Goal: Download file/media

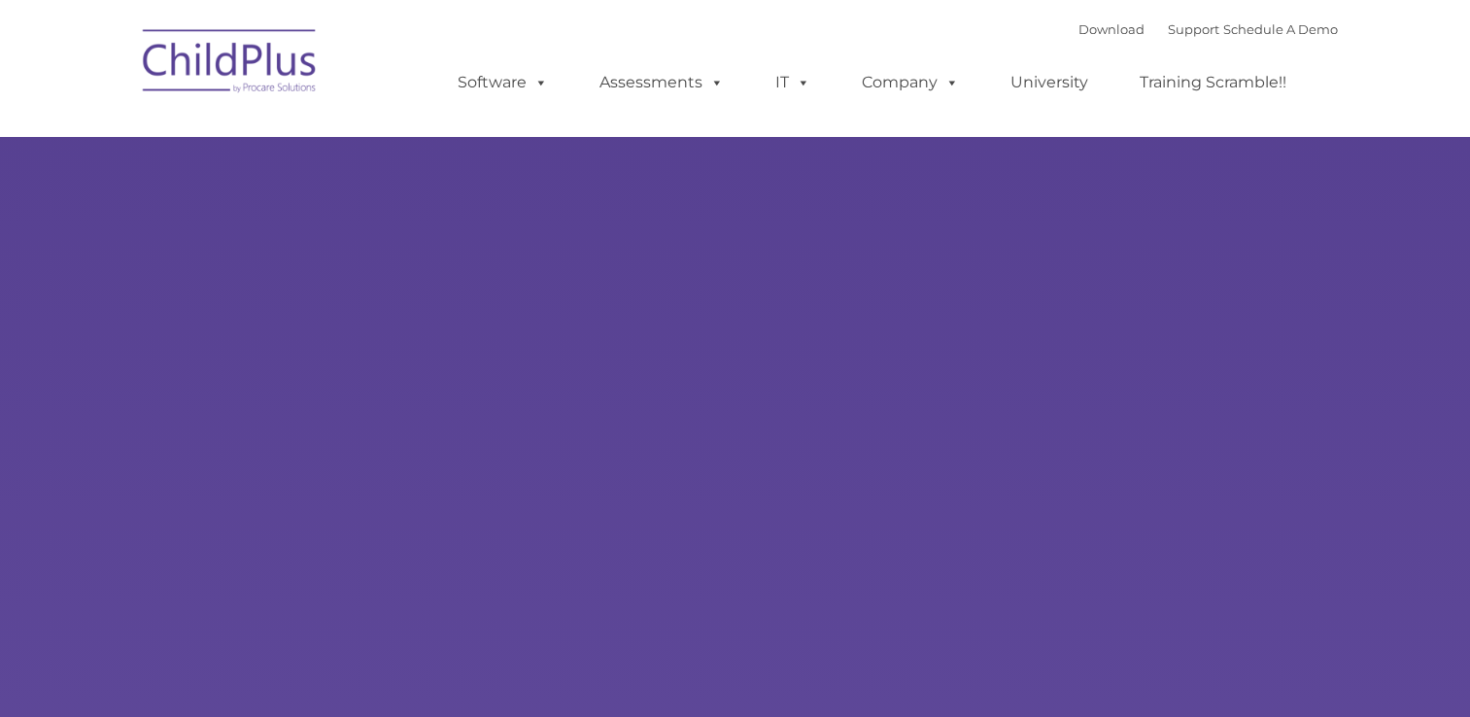
select select "MEDIUM"
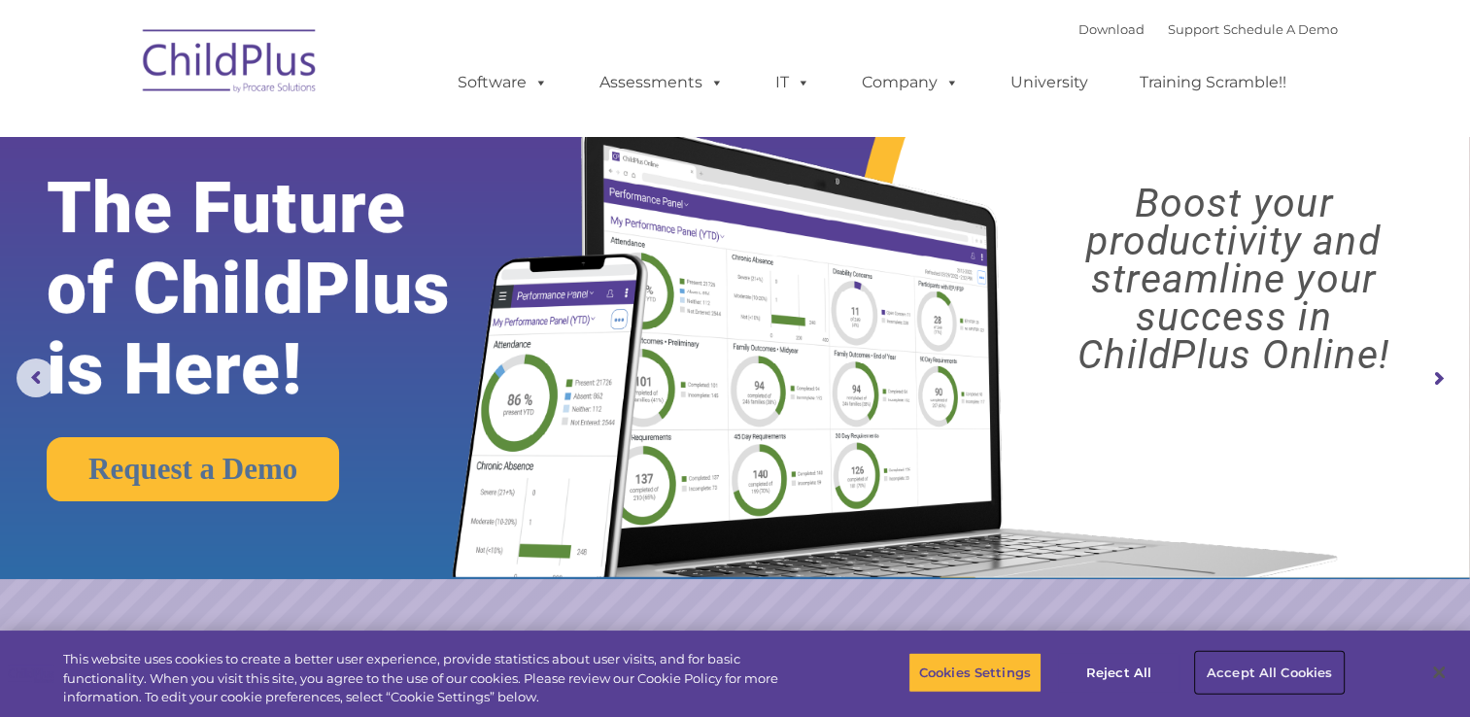
click at [1269, 679] on button "Accept All Cookies" at bounding box center [1269, 672] width 147 height 41
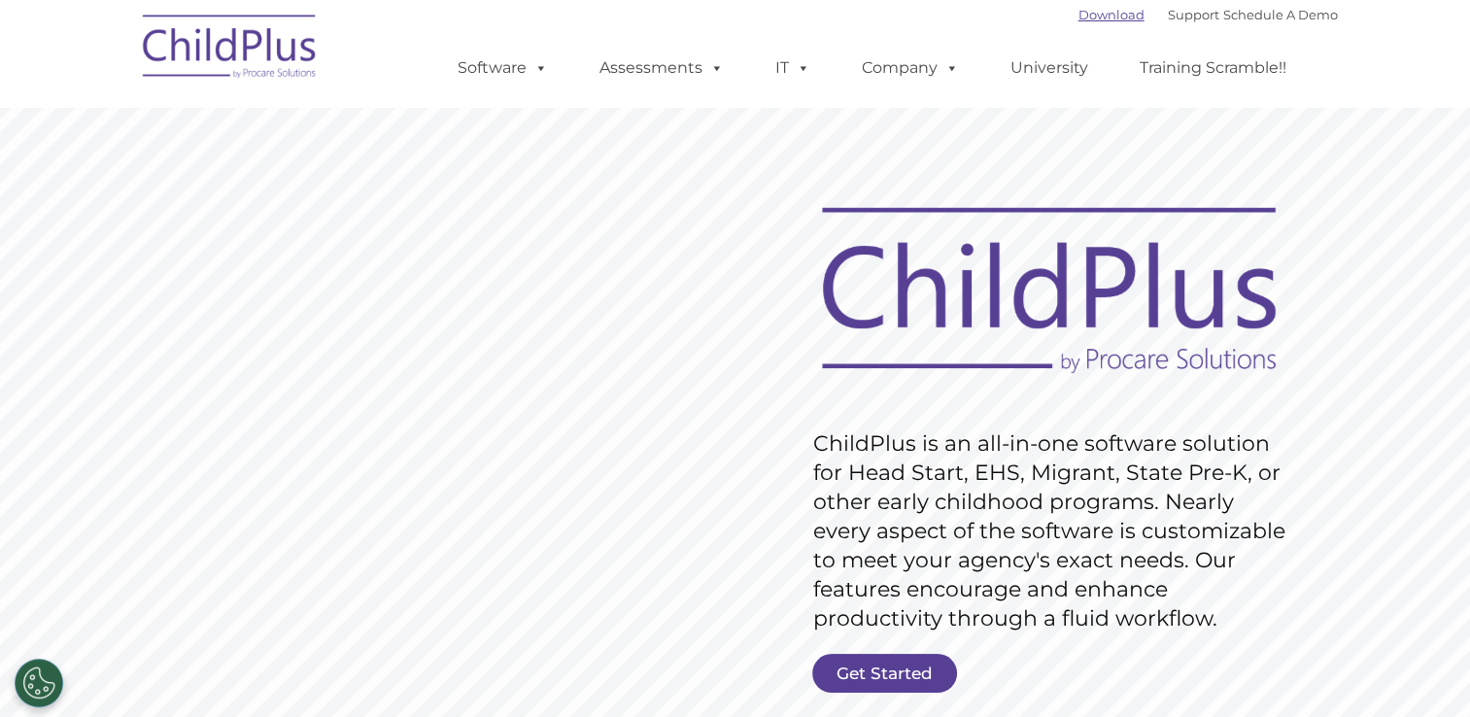
click at [984, 7] on link "Download" at bounding box center [1112, 15] width 66 height 16
